Goal: Information Seeking & Learning: Learn about a topic

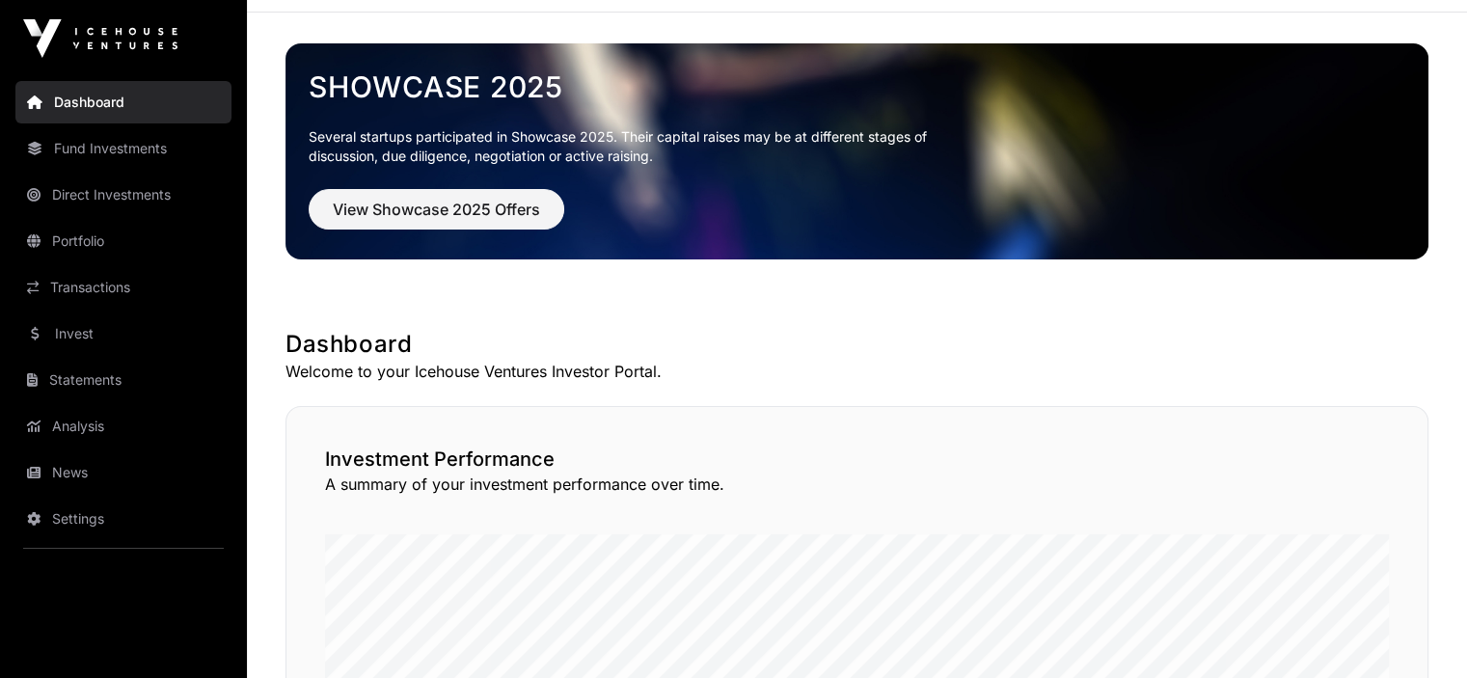
scroll to position [96, 0]
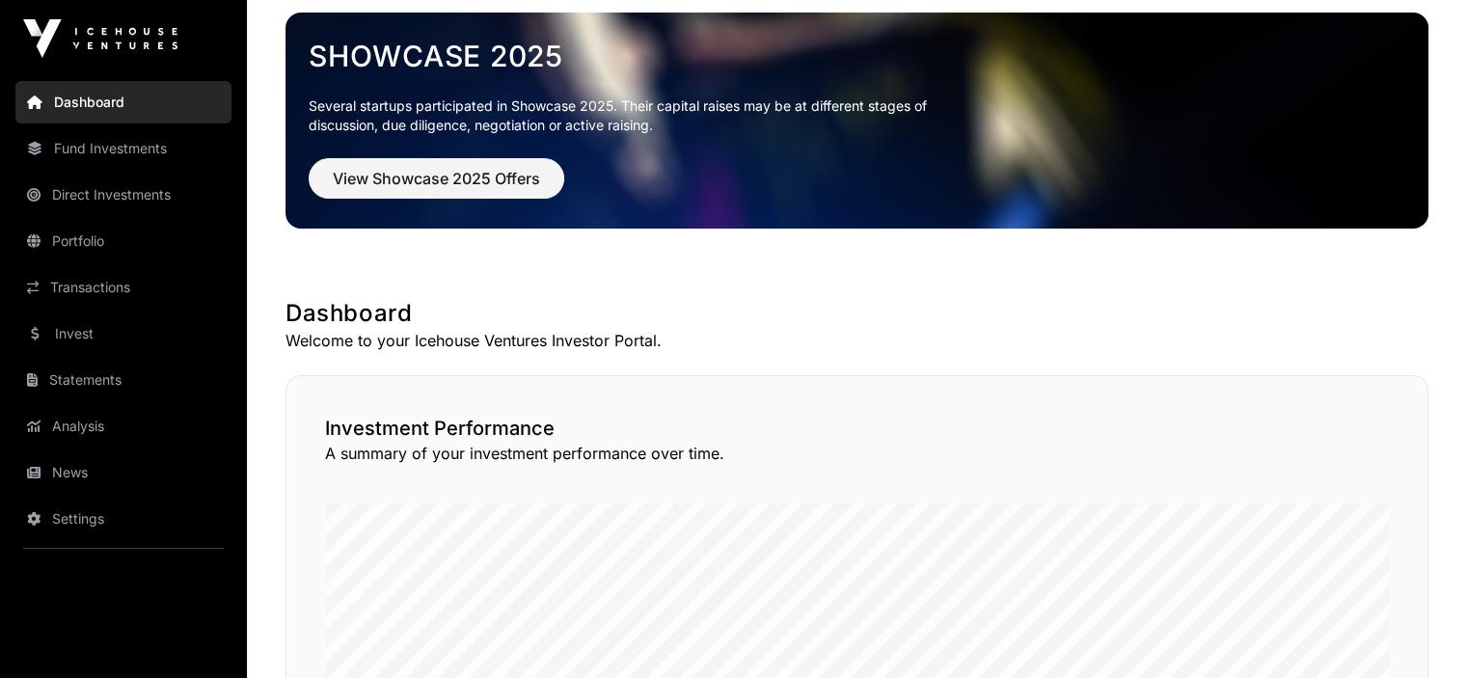
click at [74, 478] on link "News" at bounding box center [123, 472] width 216 height 42
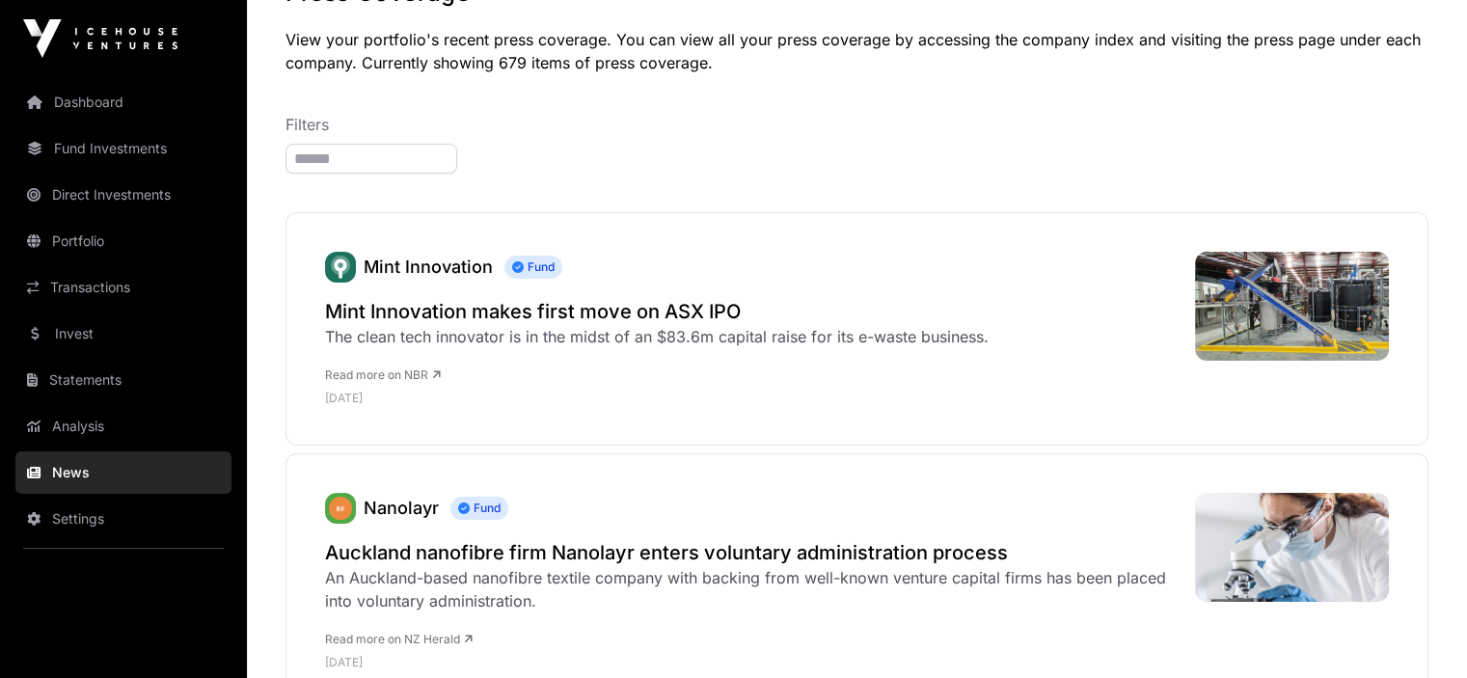
scroll to position [96, 0]
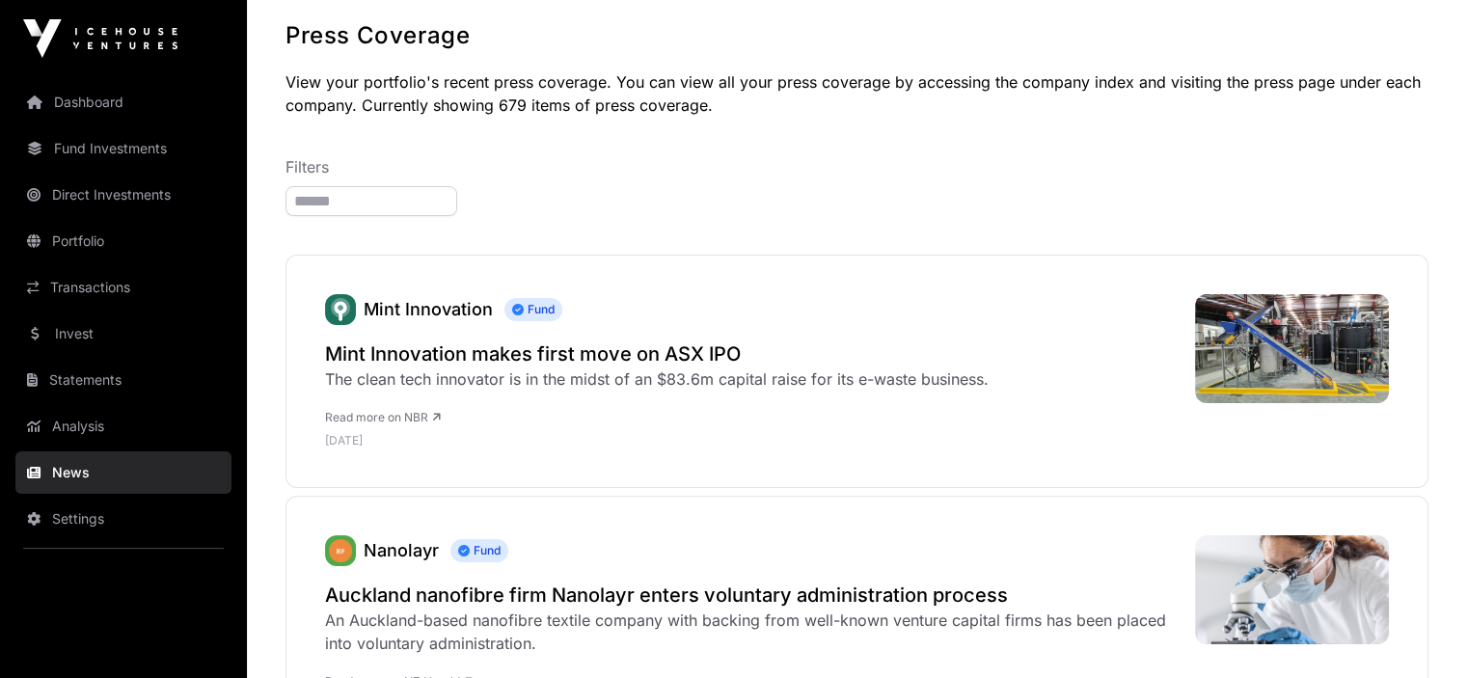
click at [451, 354] on h2 "Mint Innovation makes first move on ASX IPO" at bounding box center [657, 354] width 664 height 27
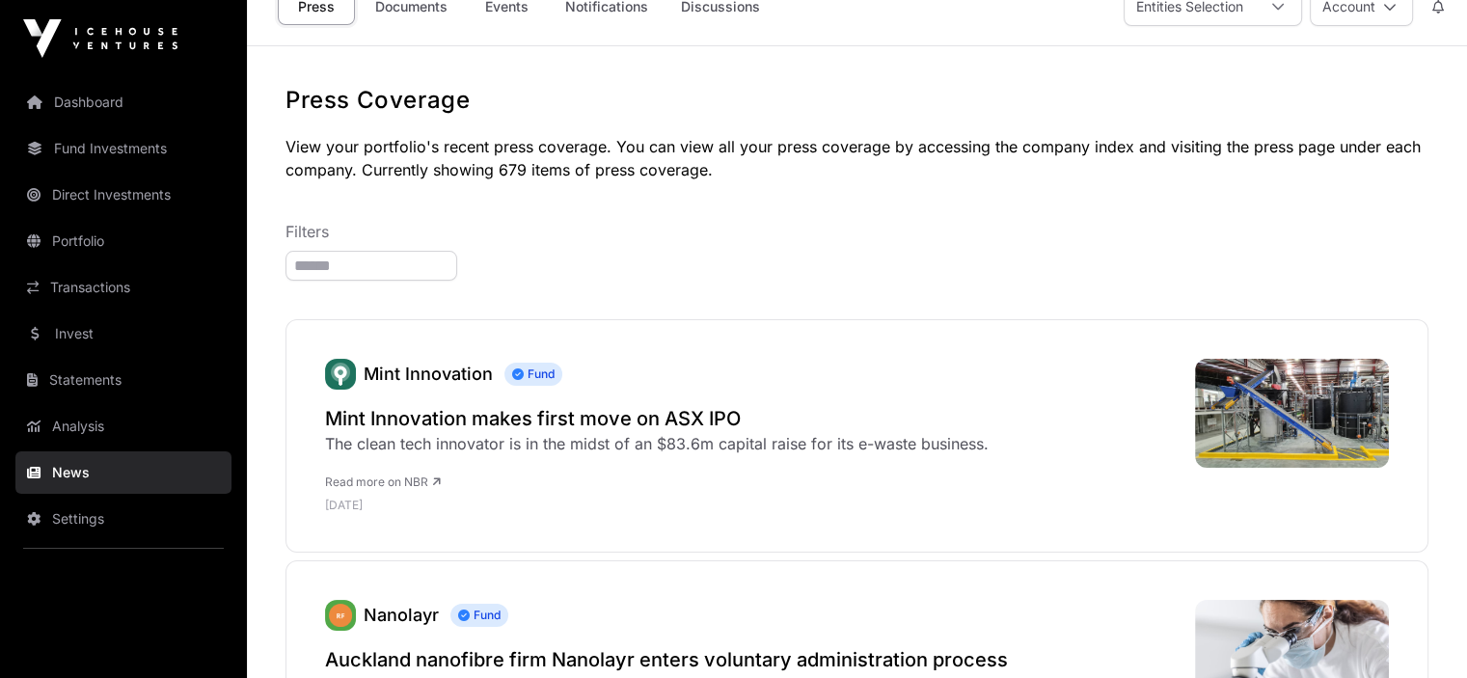
scroll to position [0, 0]
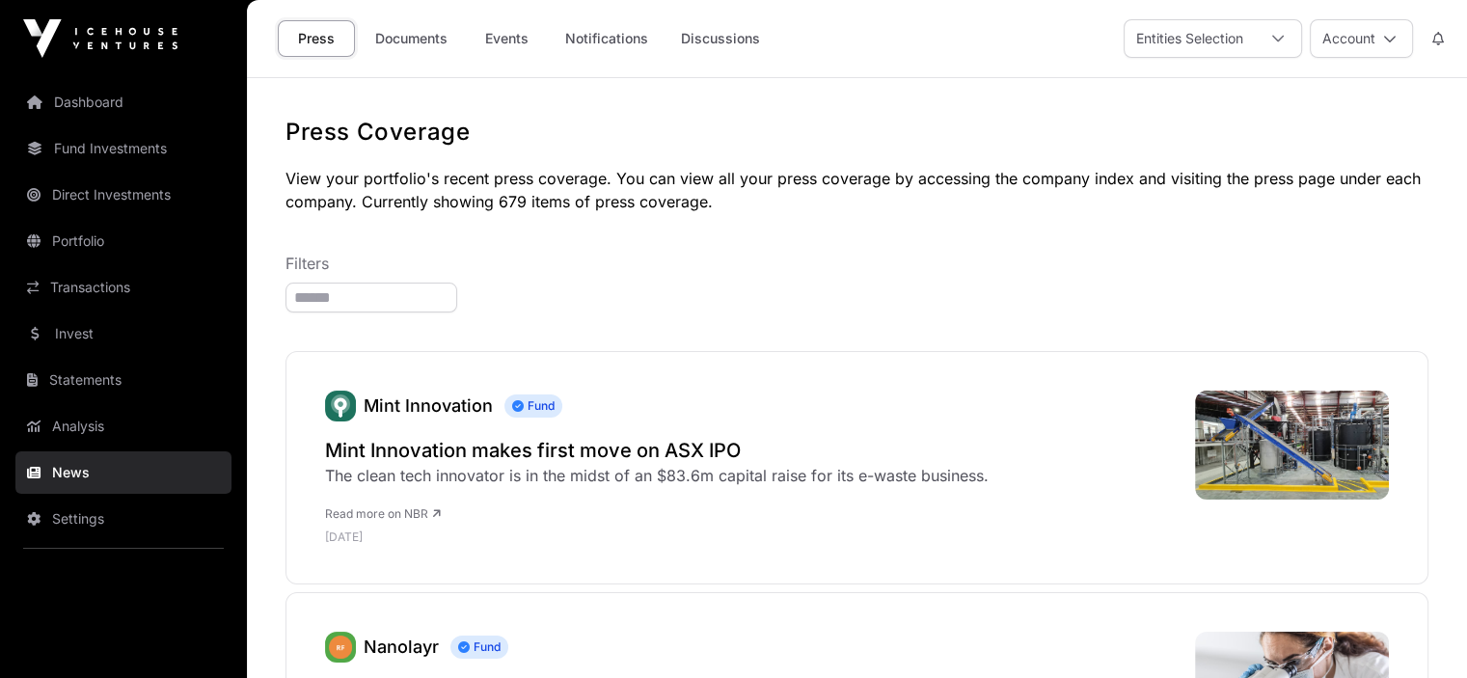
click at [413, 38] on link "Documents" at bounding box center [411, 38] width 97 height 37
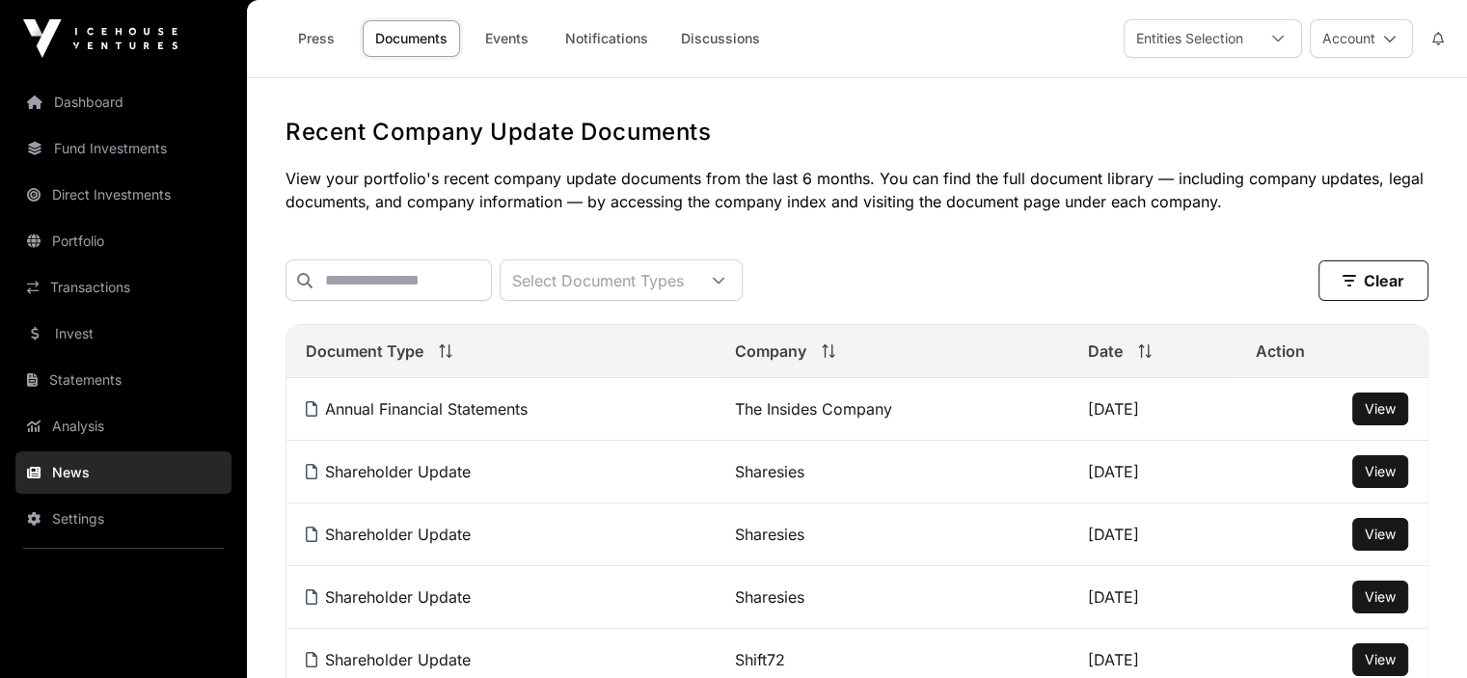
click at [302, 37] on link "Press" at bounding box center [316, 38] width 77 height 37
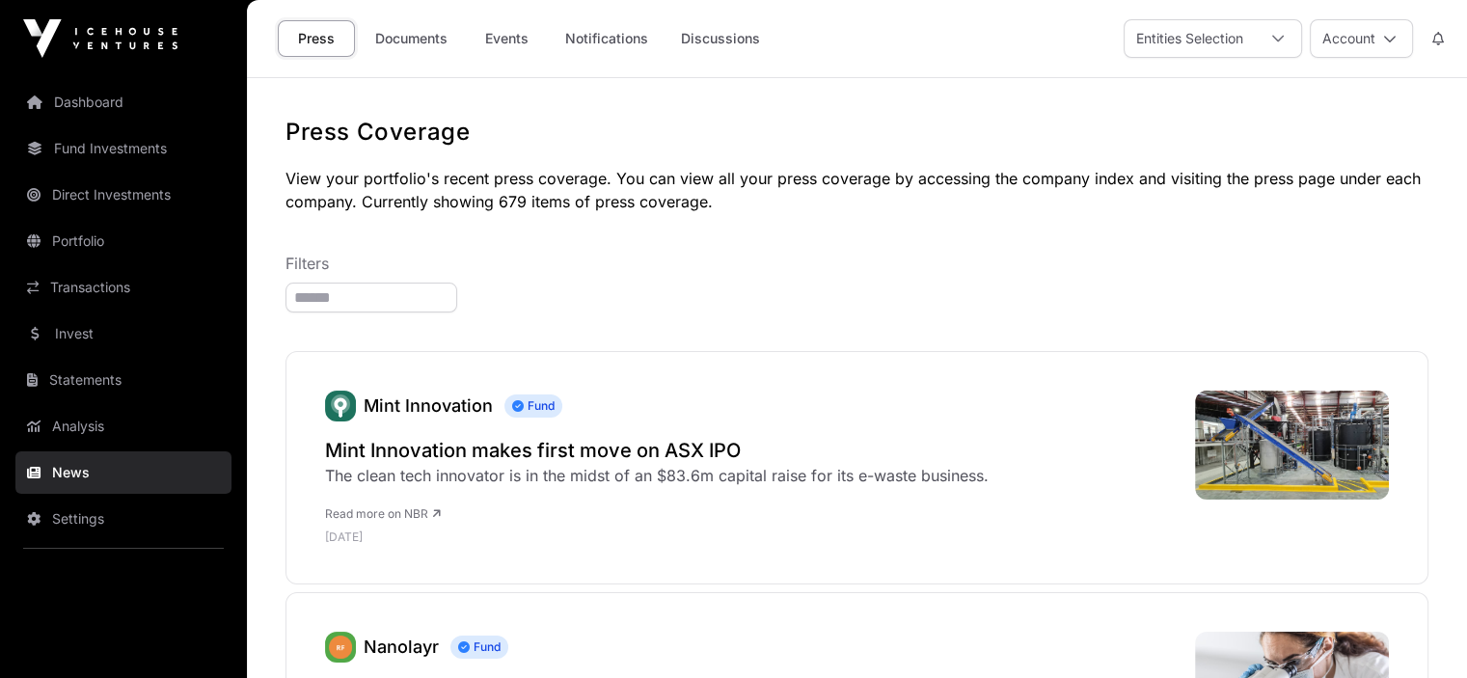
click at [85, 238] on link "Portfolio" at bounding box center [123, 241] width 216 height 42
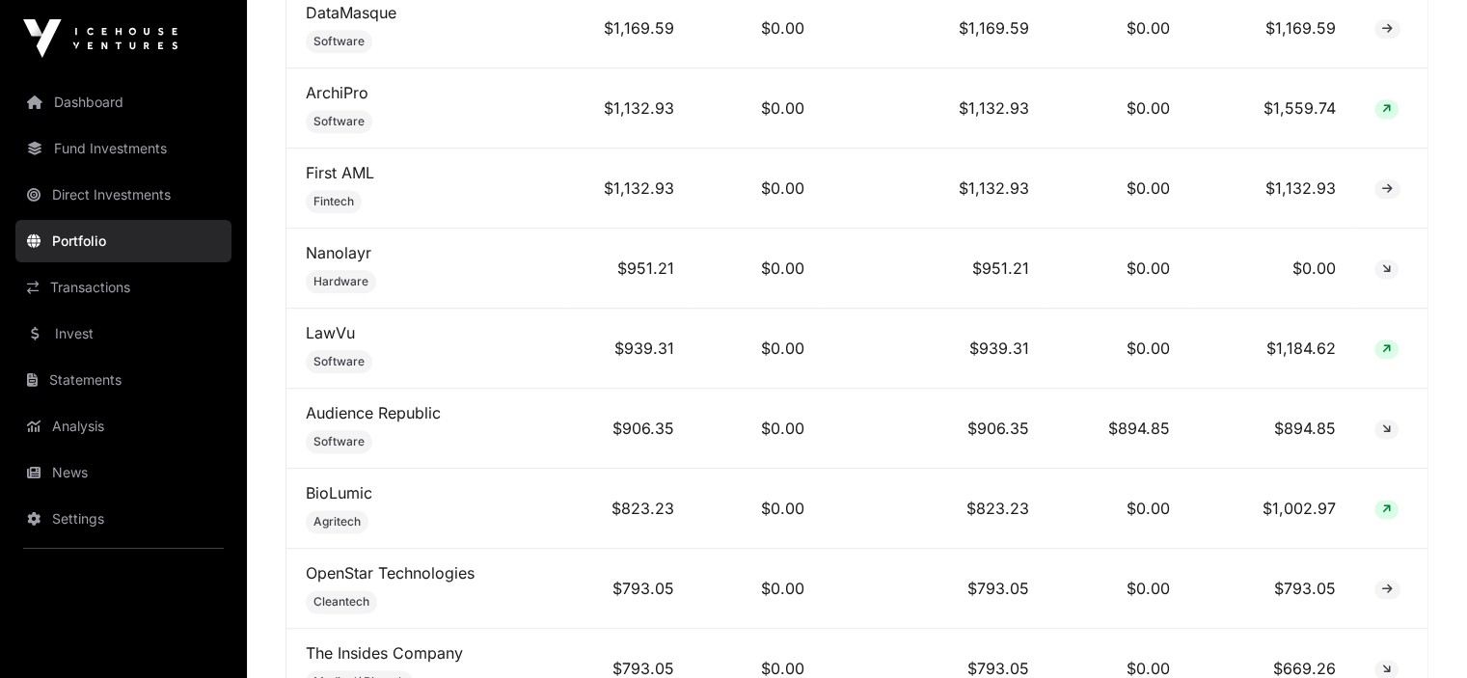
scroll to position [2289, 0]
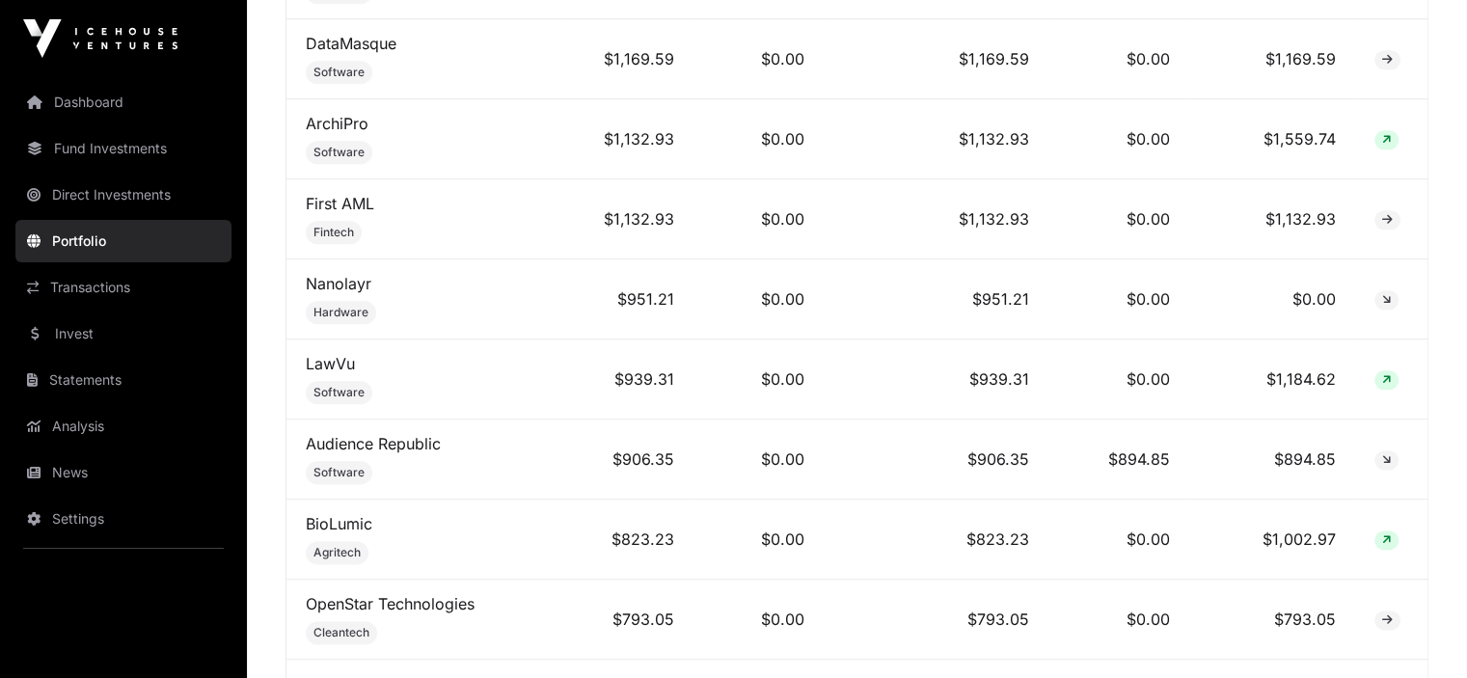
click at [368, 283] on link "Nanolayr" at bounding box center [339, 283] width 66 height 19
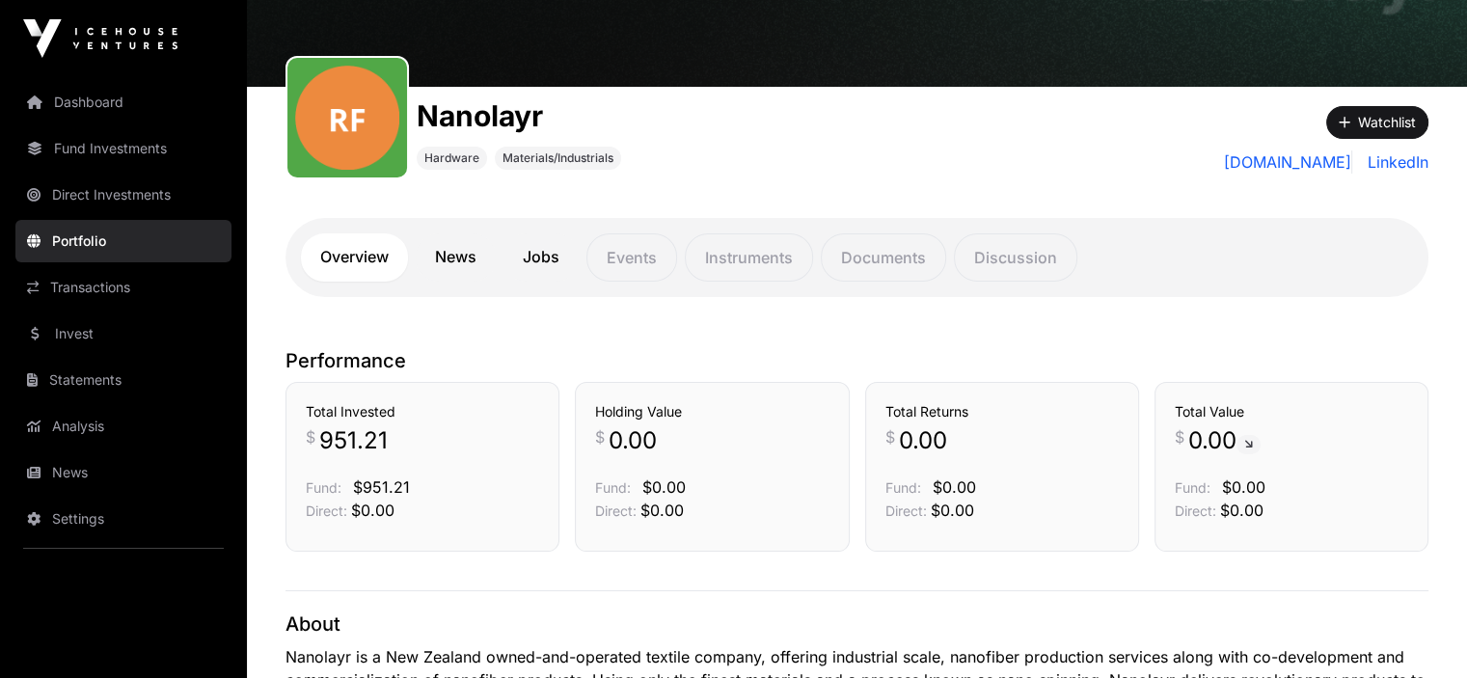
scroll to position [193, 0]
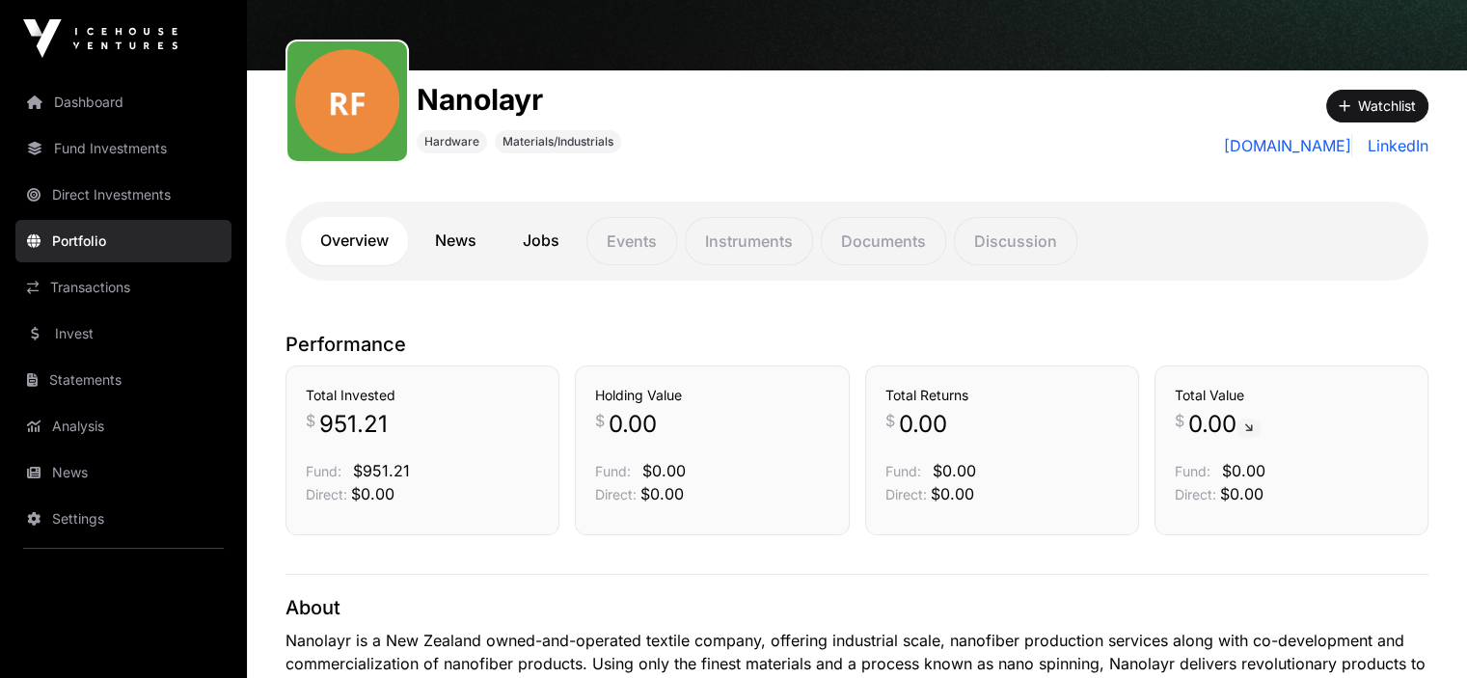
click at [455, 244] on link "News" at bounding box center [456, 241] width 80 height 48
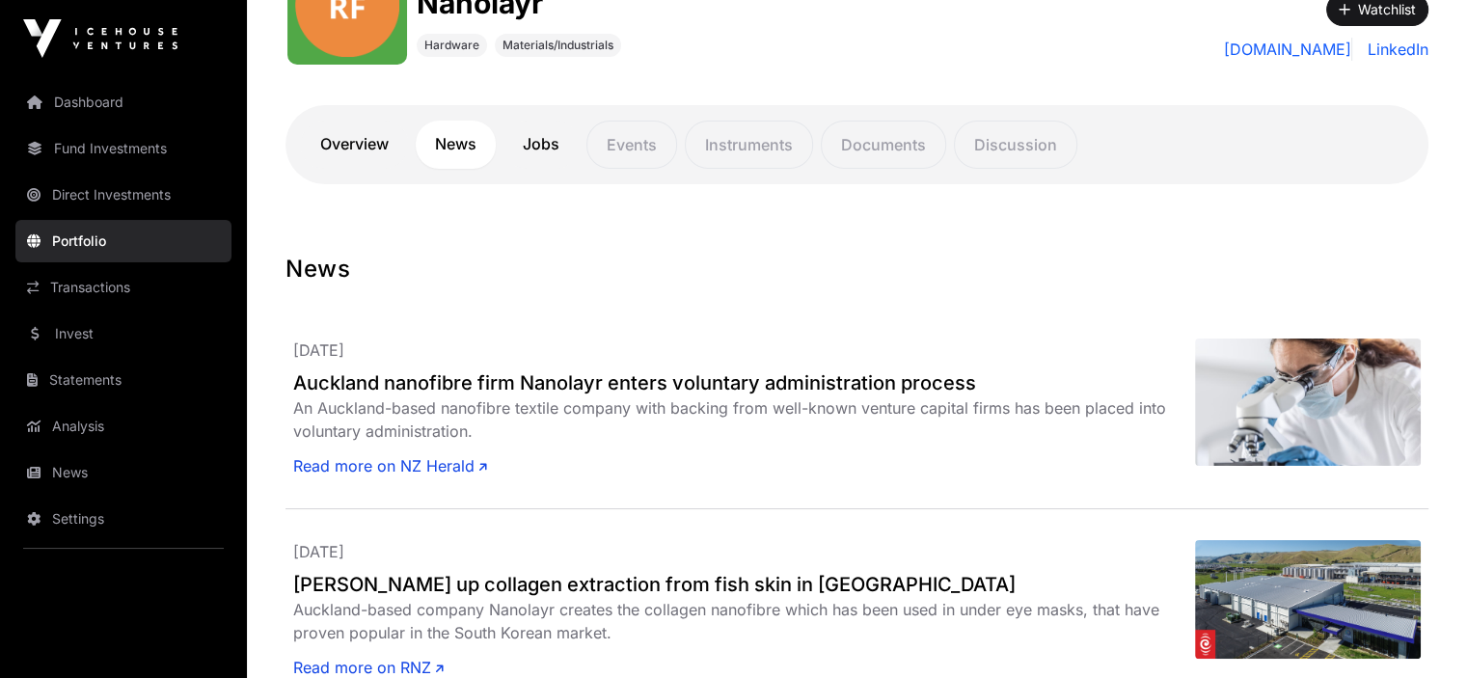
scroll to position [386, 0]
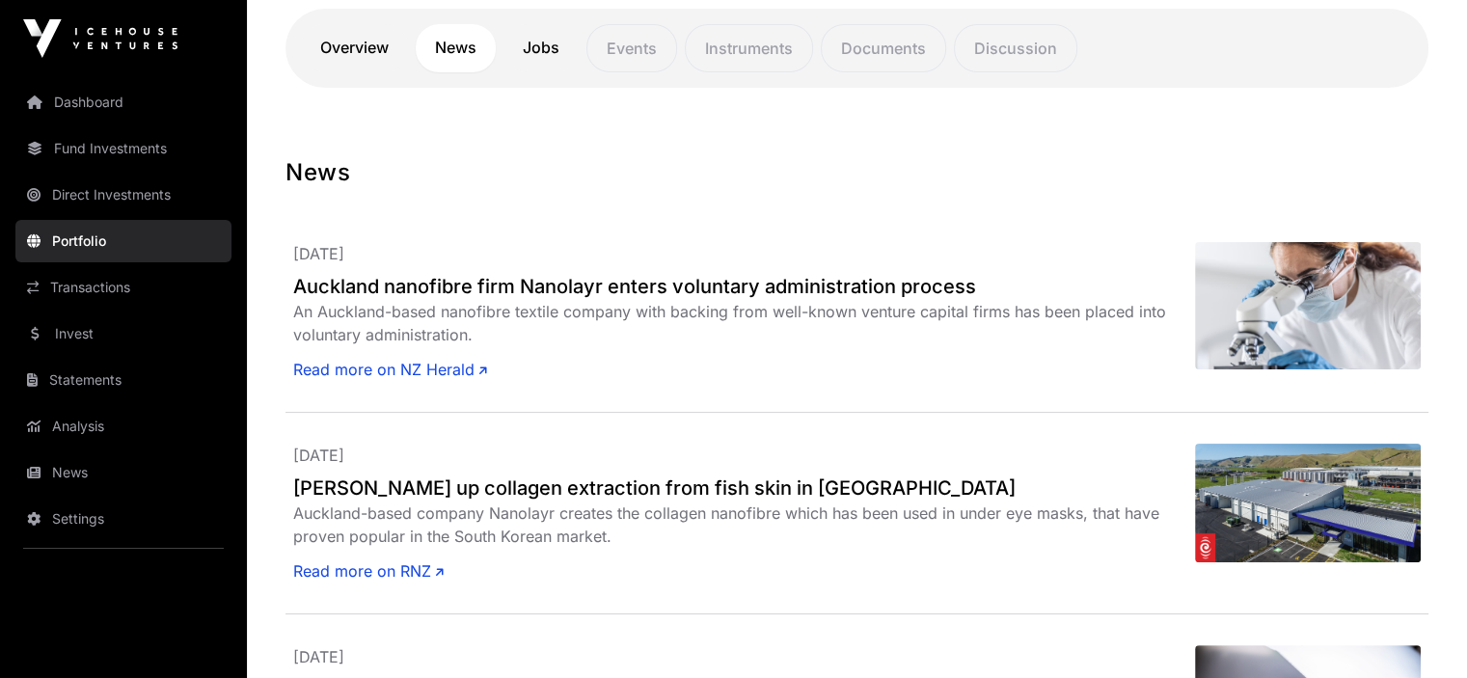
click at [407, 367] on link "Read more on NZ Herald" at bounding box center [390, 369] width 194 height 23
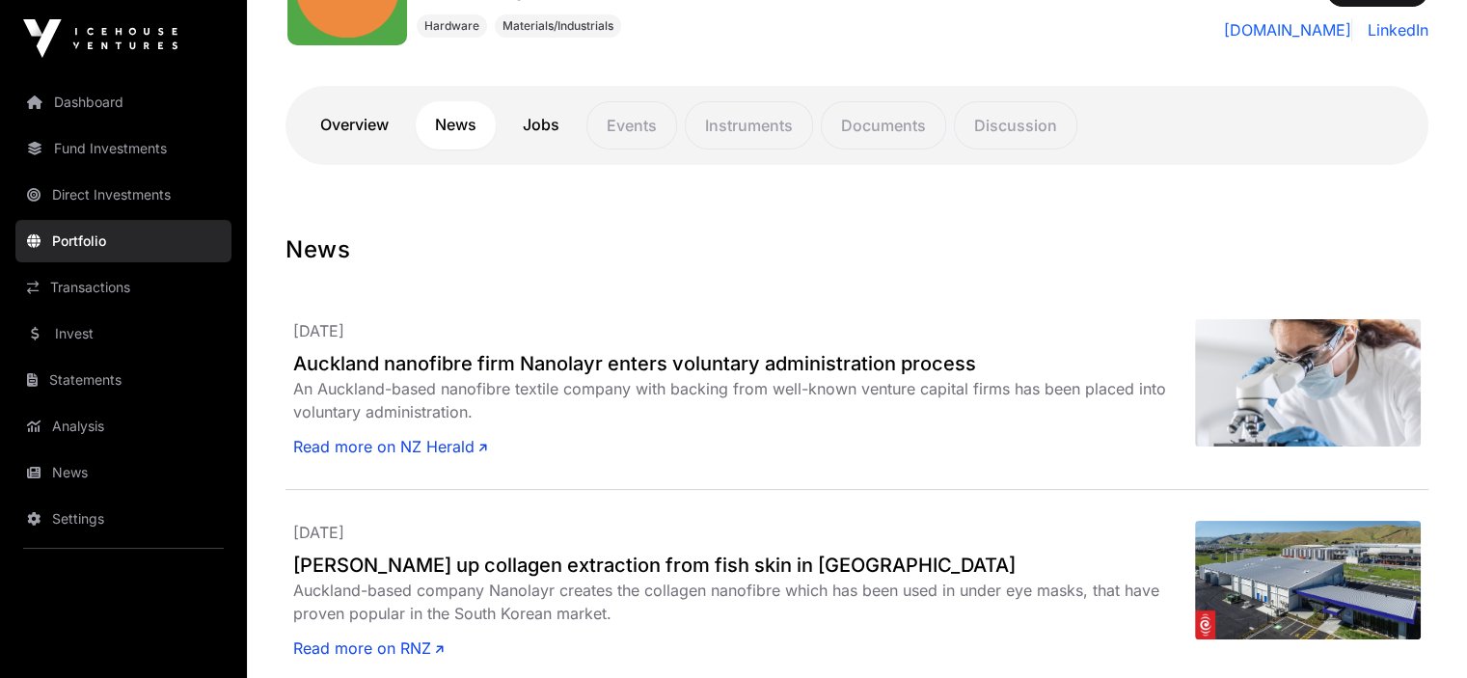
scroll to position [193, 0]
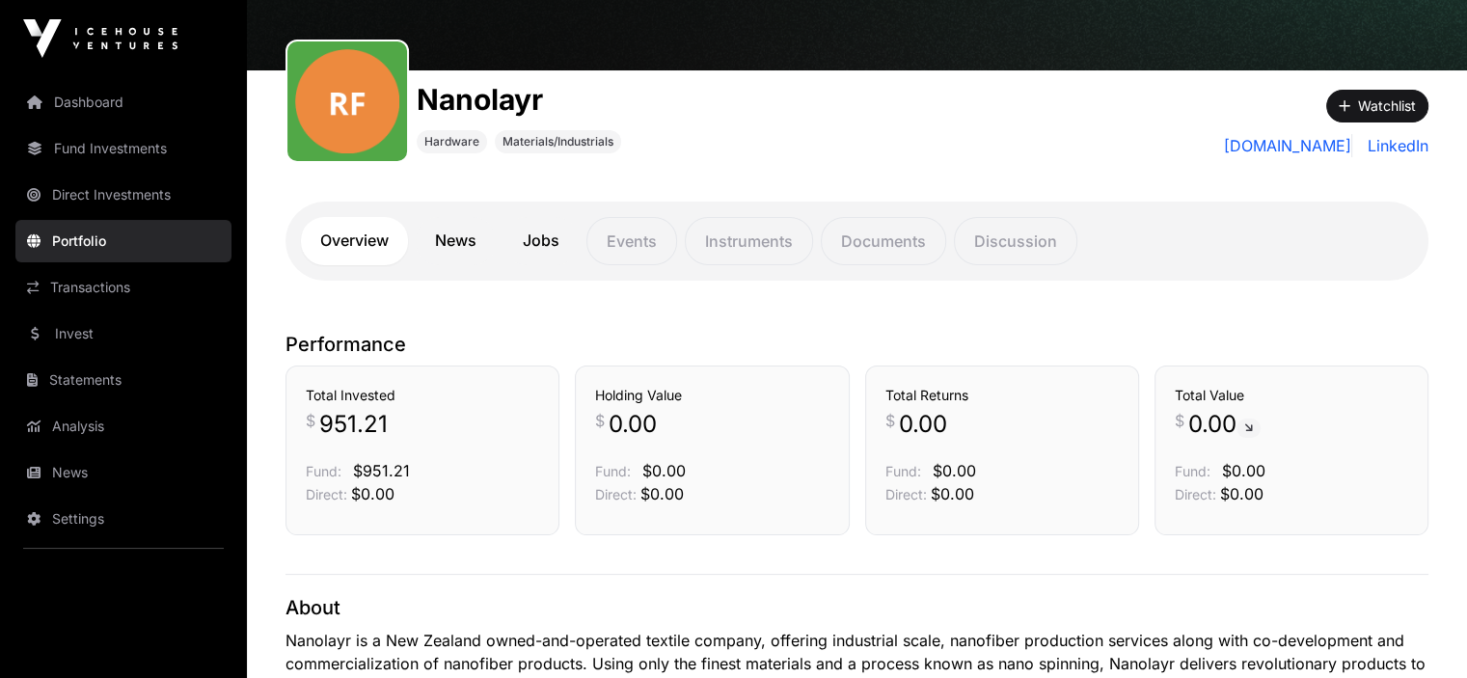
click at [96, 238] on link "Portfolio" at bounding box center [123, 241] width 216 height 42
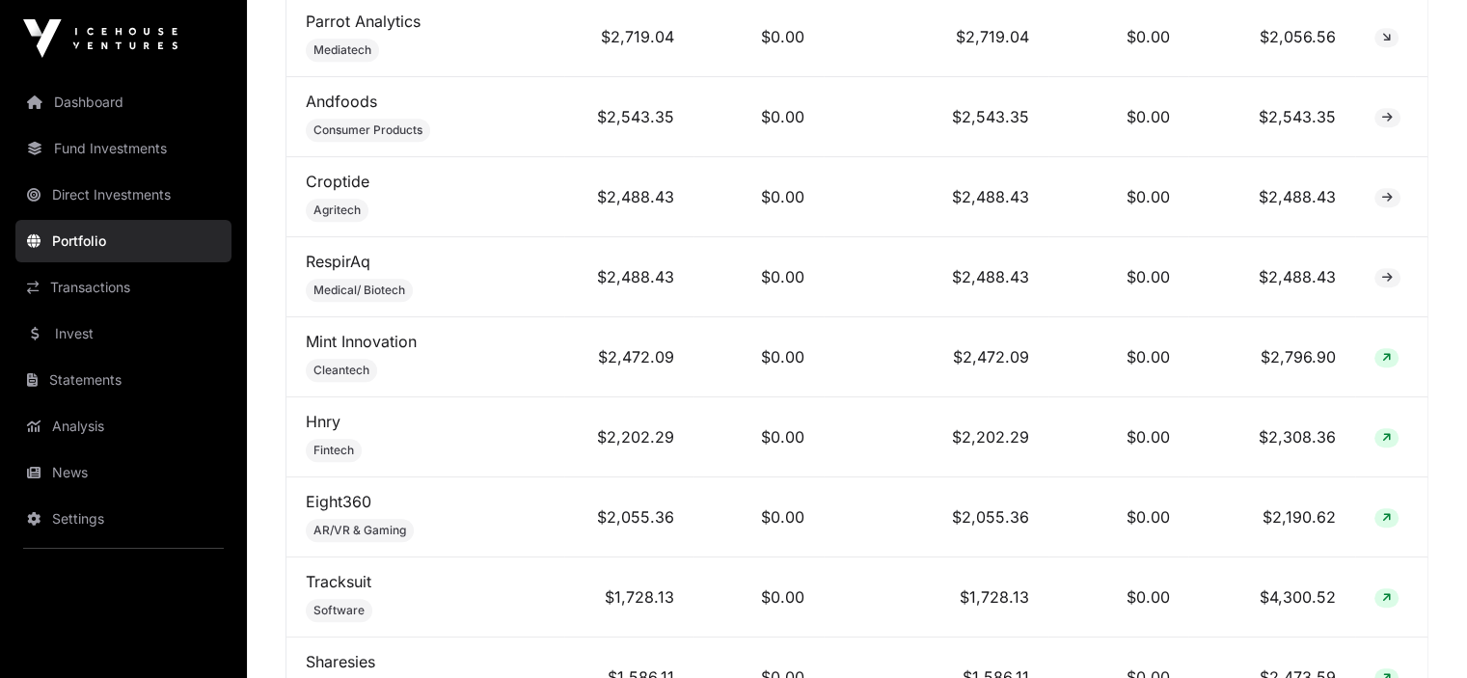
scroll to position [1543, 0]
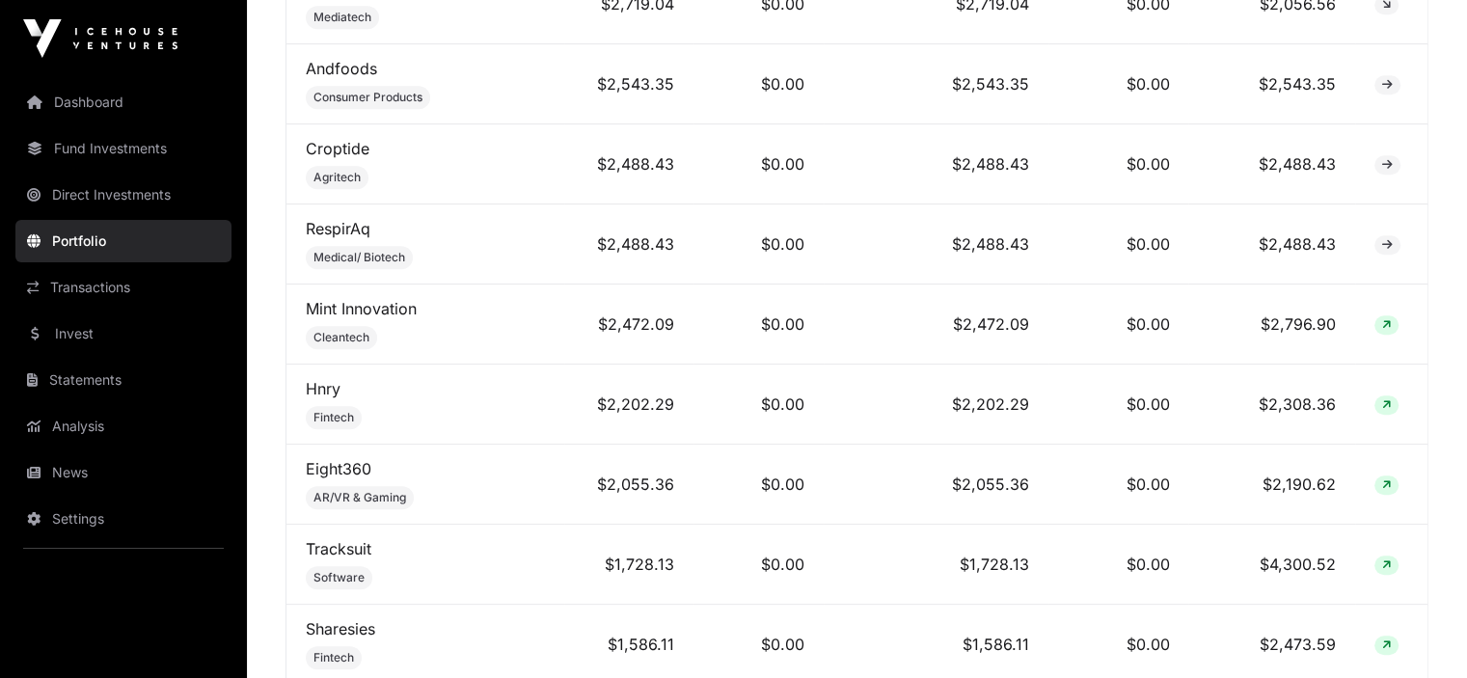
click at [366, 314] on link "Mint Innovation" at bounding box center [361, 308] width 111 height 19
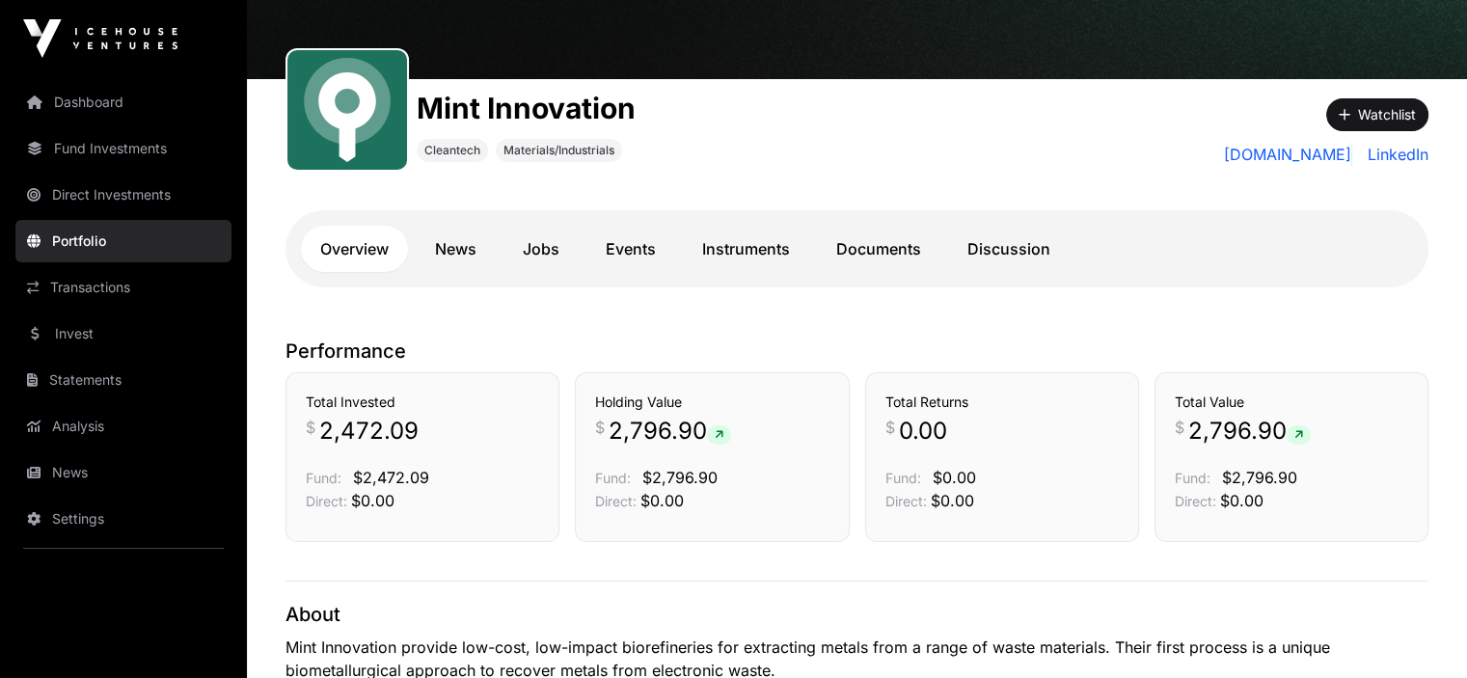
scroll to position [193, 0]
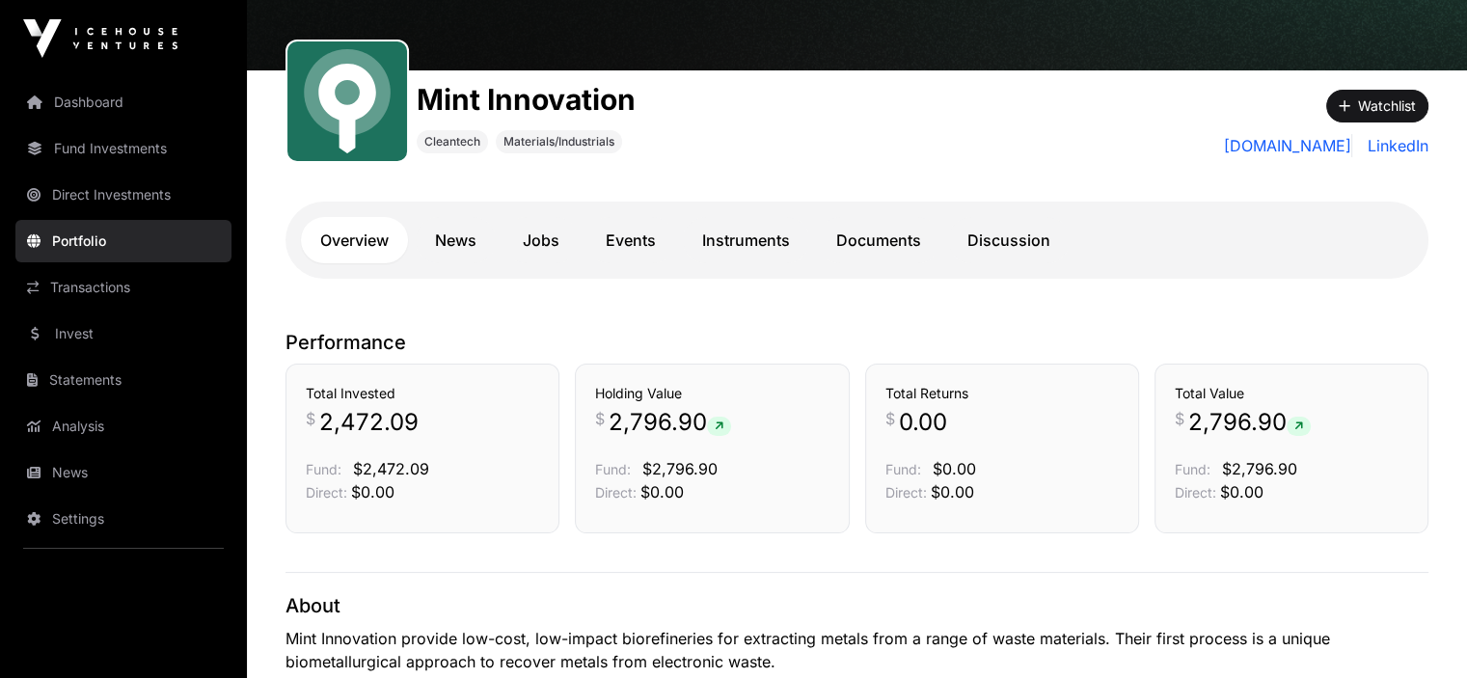
click at [467, 239] on link "News" at bounding box center [456, 240] width 80 height 46
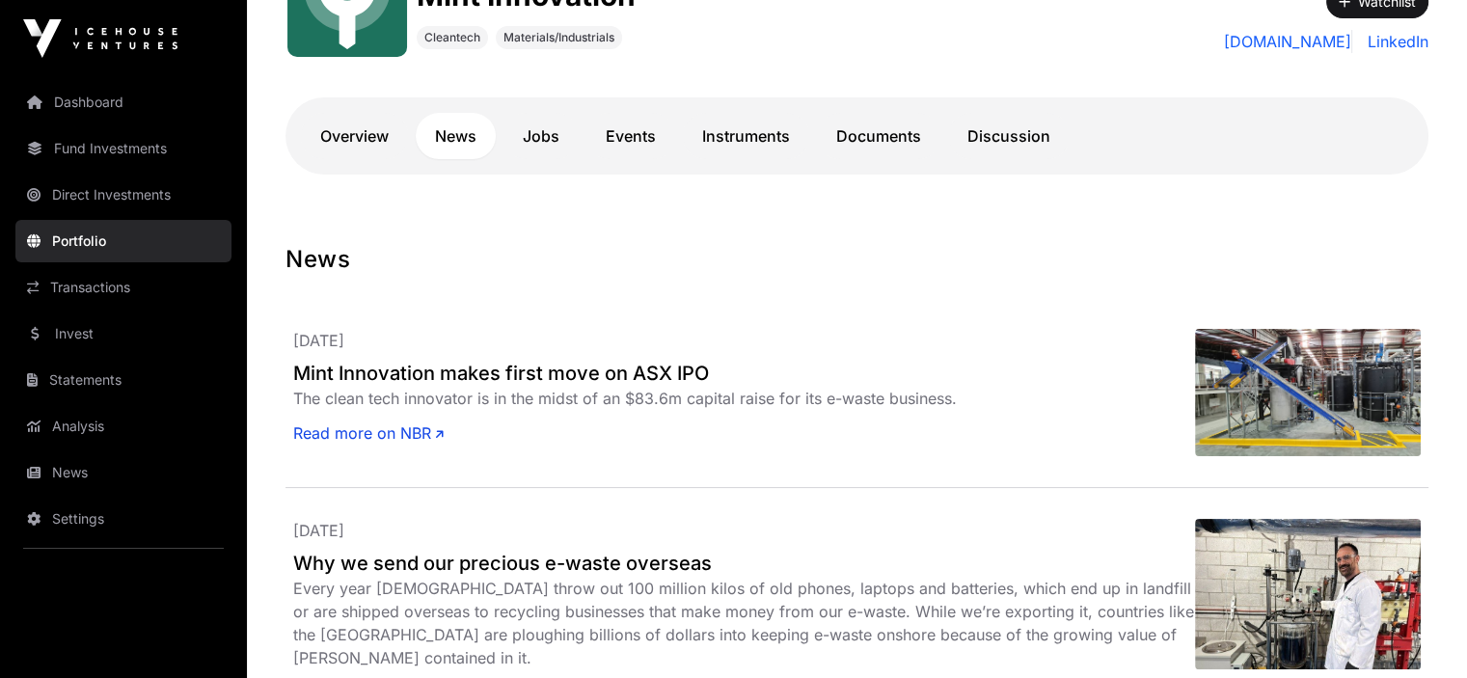
scroll to position [386, 0]
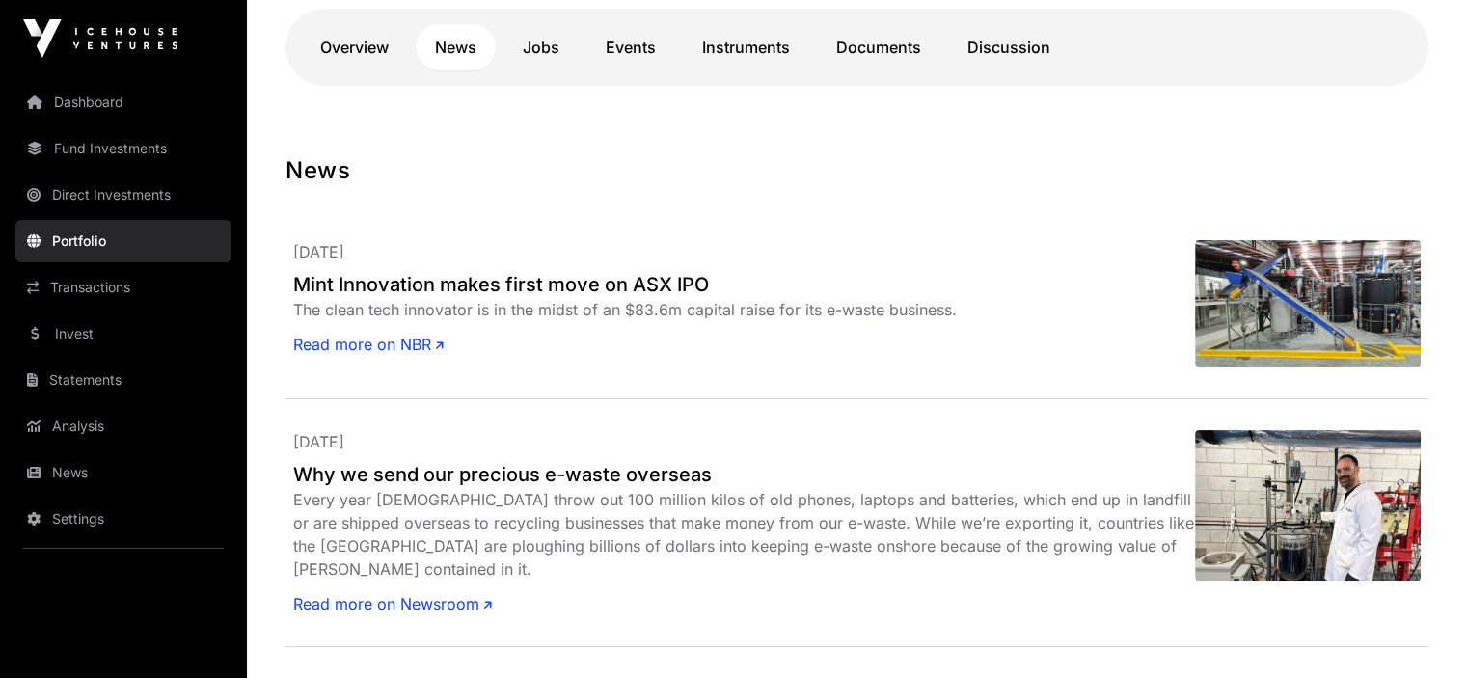
click at [464, 281] on h2 "Mint Innovation makes first move on ASX IPO" at bounding box center [744, 284] width 902 height 27
click at [101, 196] on link "Direct Investments" at bounding box center [123, 195] width 216 height 42
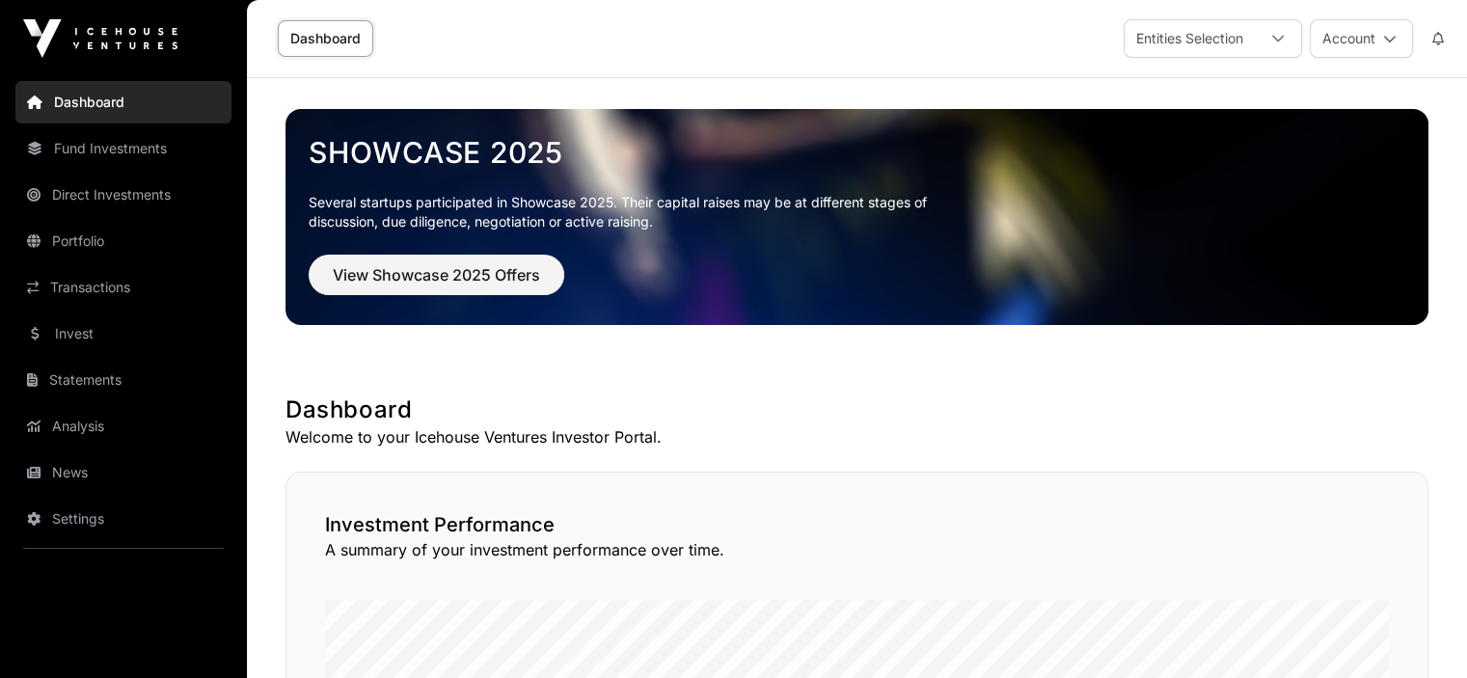
click at [100, 146] on link "Fund Investments" at bounding box center [123, 148] width 216 height 42
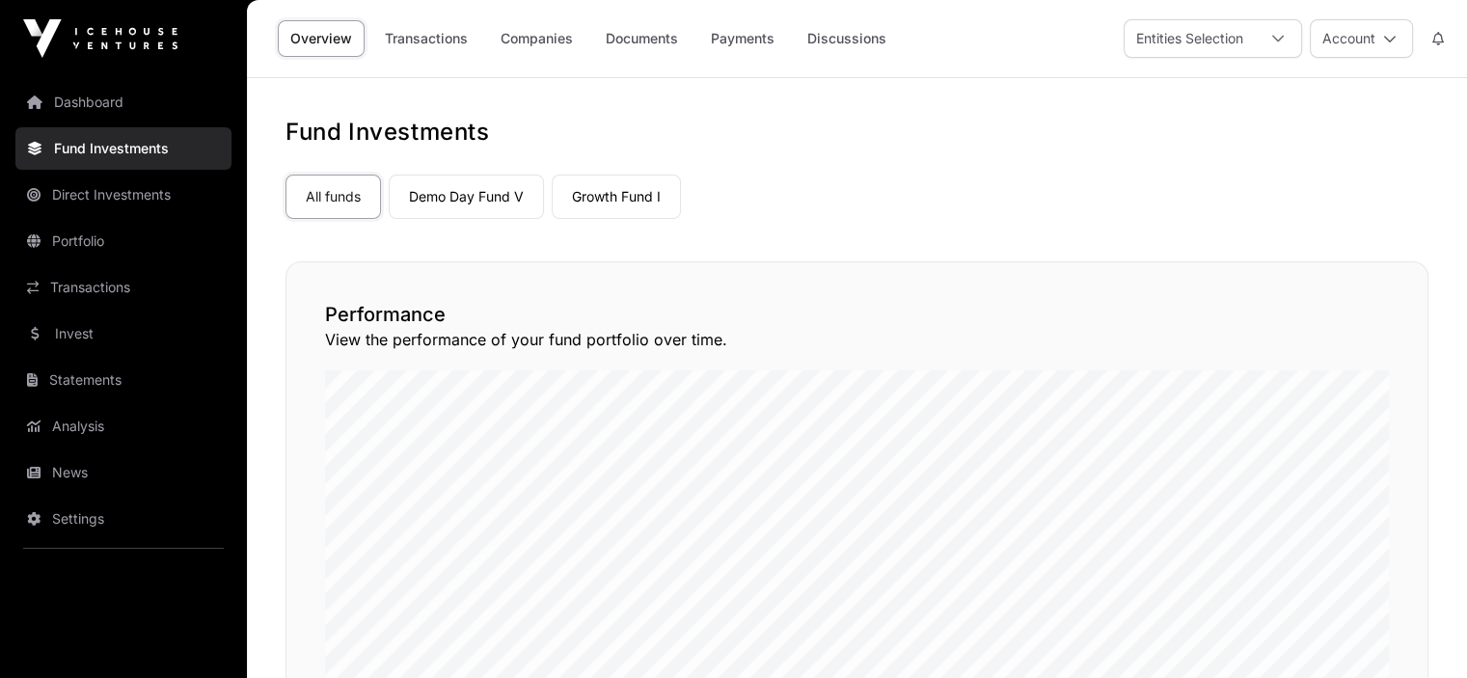
click at [154, 195] on link "Direct Investments" at bounding box center [123, 195] width 216 height 42
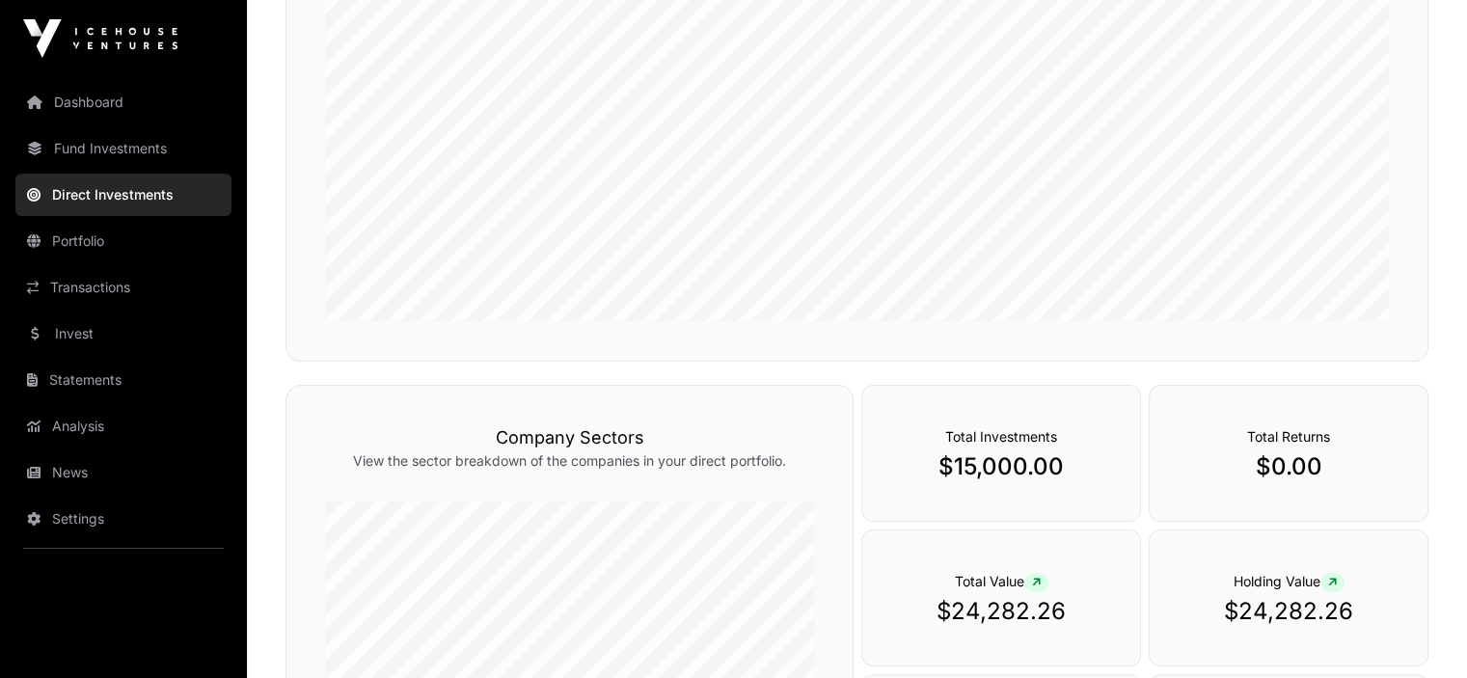
scroll to position [58, 0]
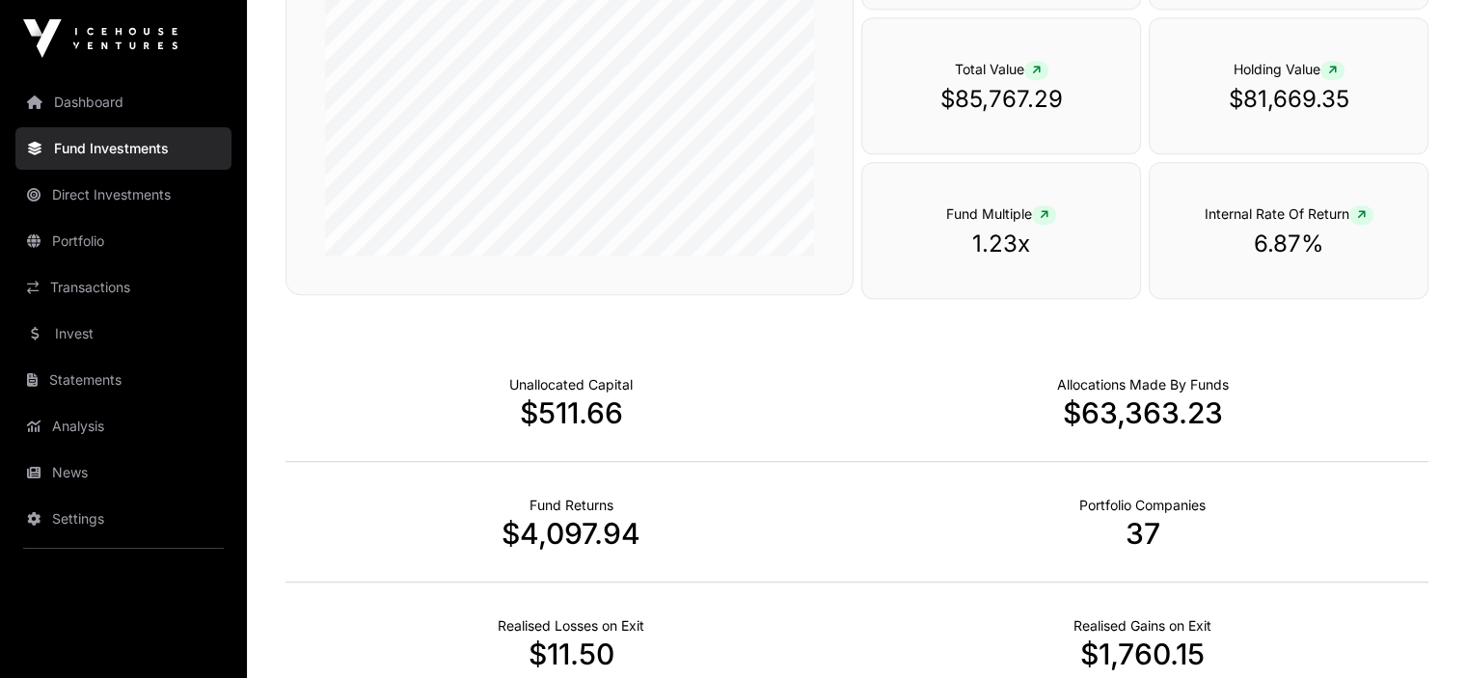
scroll to position [841, 0]
